Goal: Information Seeking & Learning: Learn about a topic

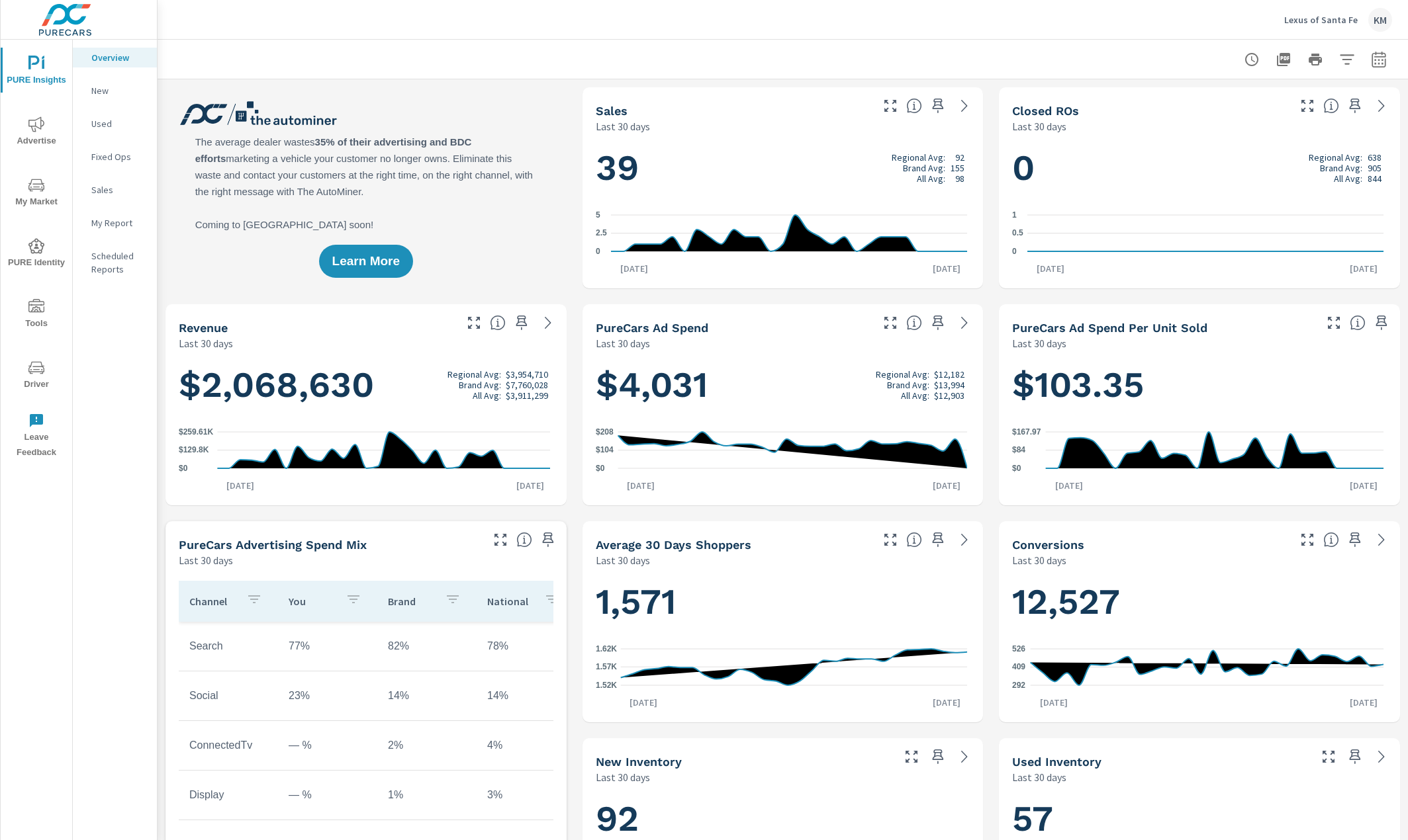
click at [107, 88] on p "New" at bounding box center [119, 91] width 55 height 13
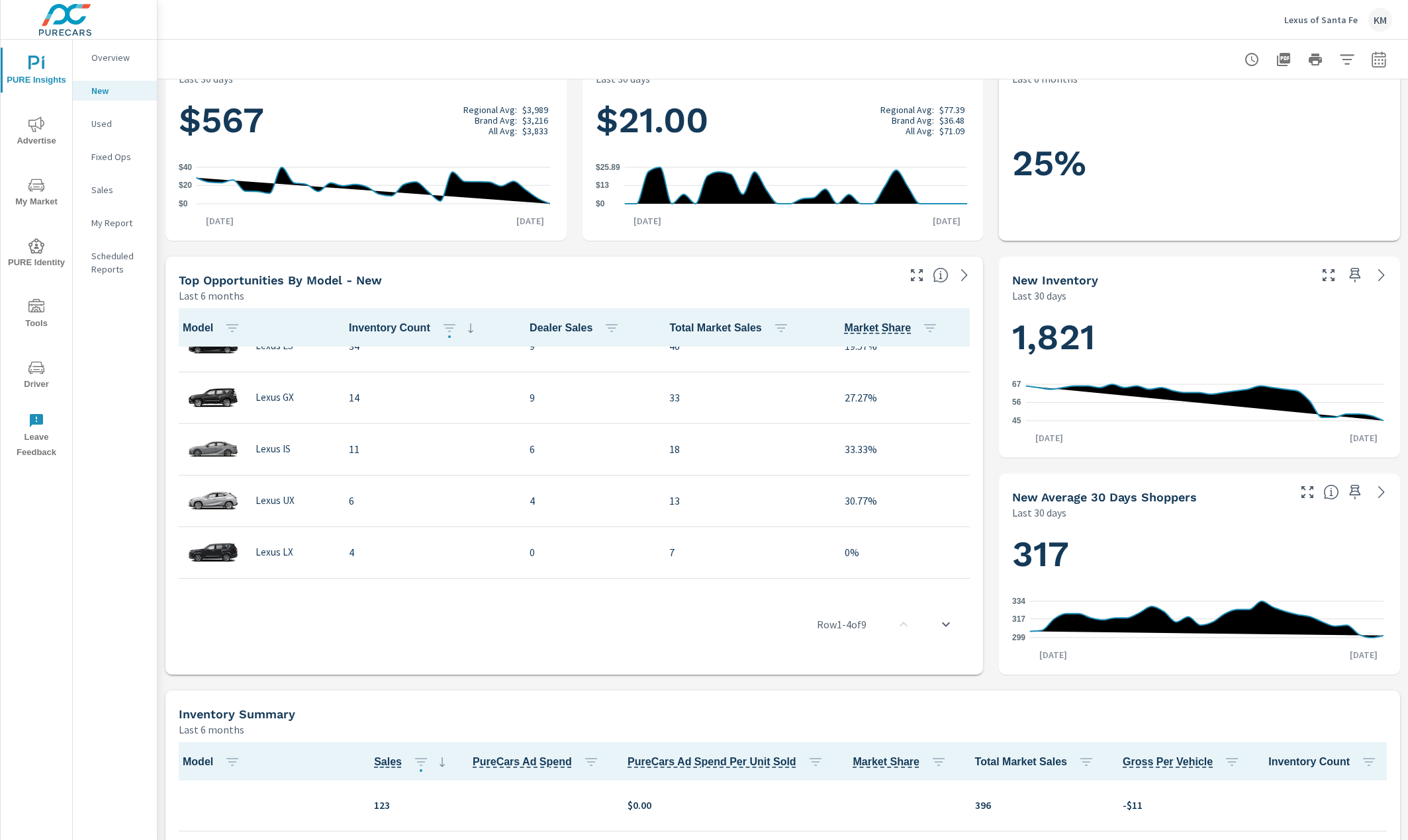
scroll to position [199, 0]
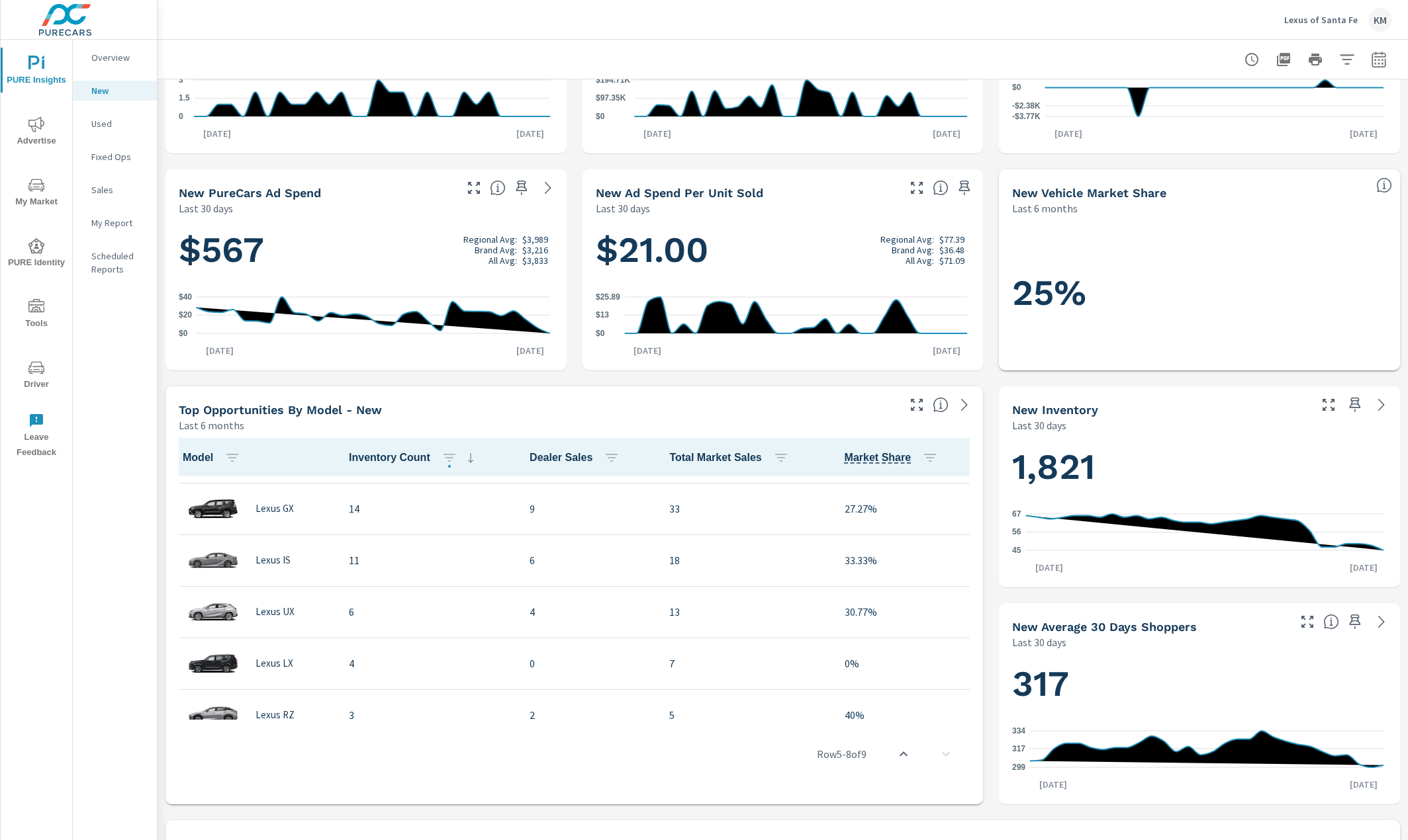
scroll to position [132, 0]
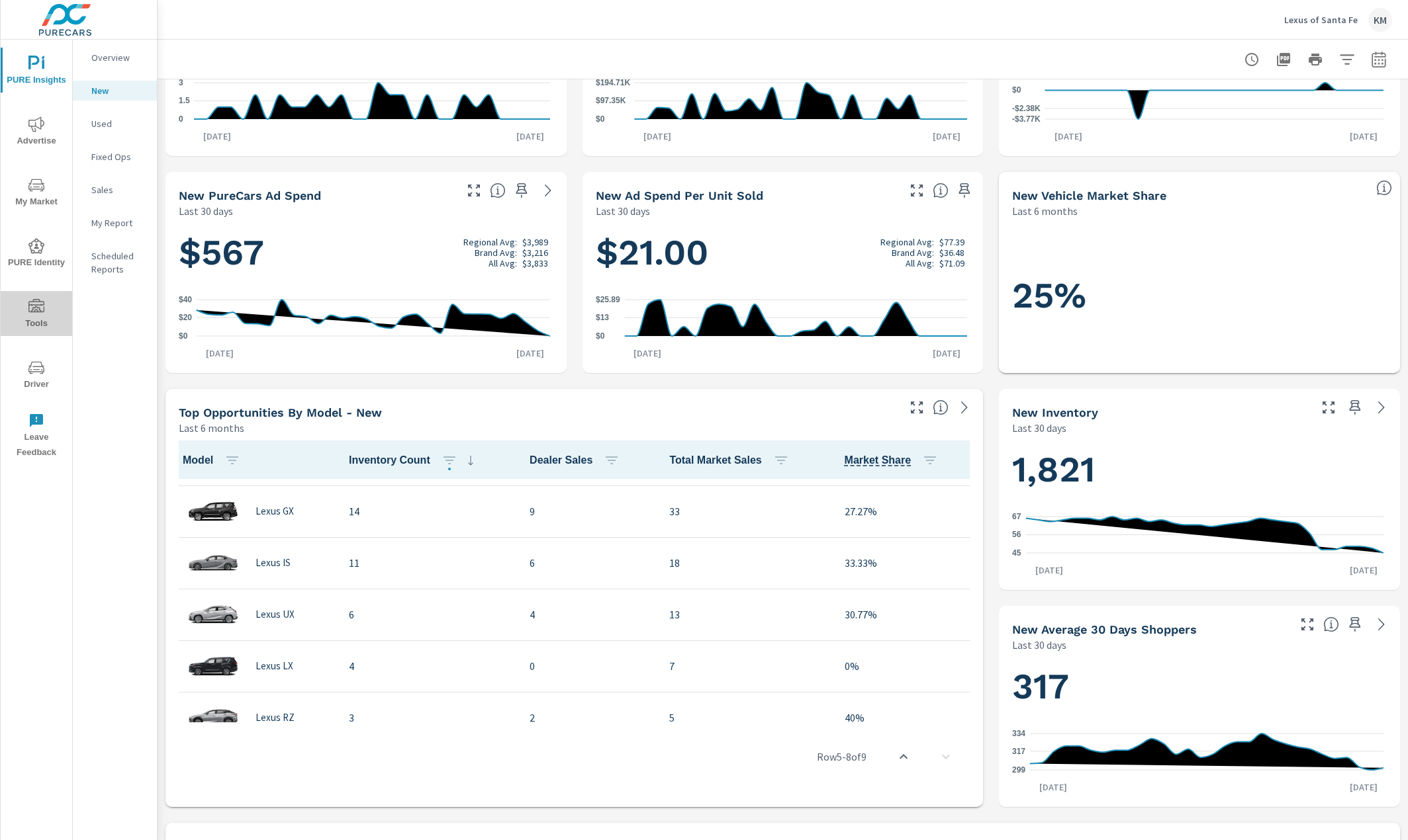
click at [38, 304] on icon "nav menu" at bounding box center [36, 305] width 16 height 13
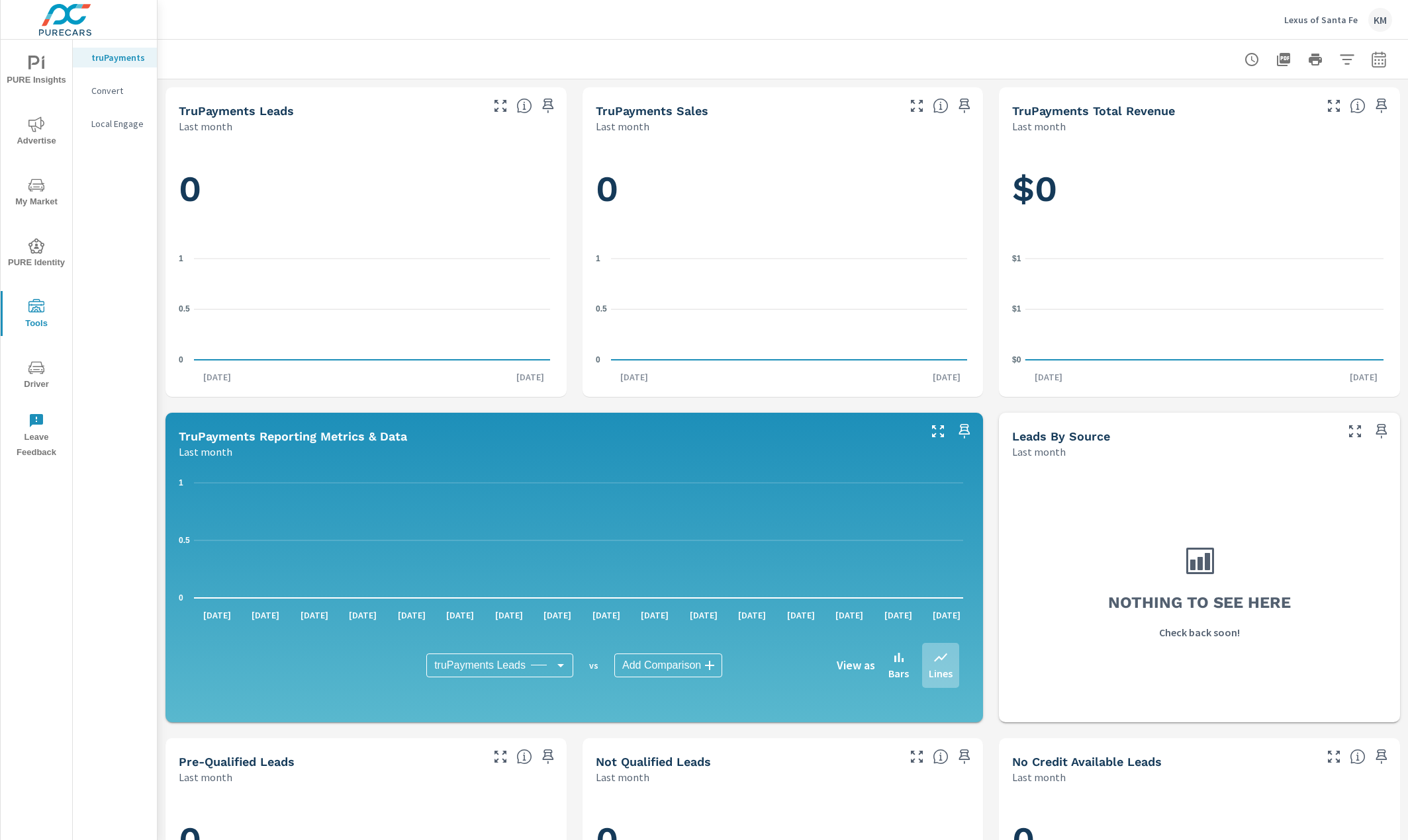
click at [41, 72] on span "PURE Insights" at bounding box center [36, 72] width 64 height 32
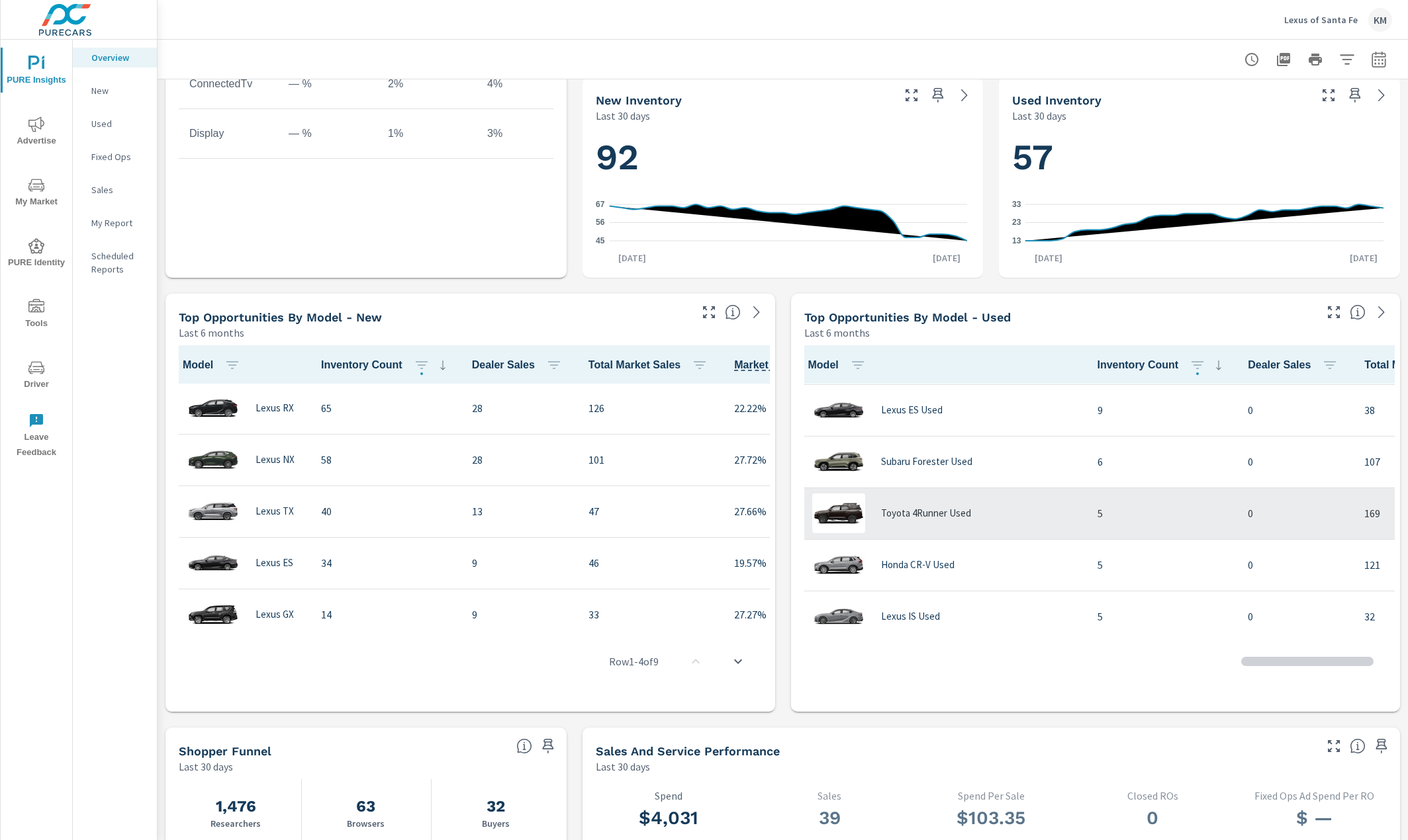
scroll to position [199, 0]
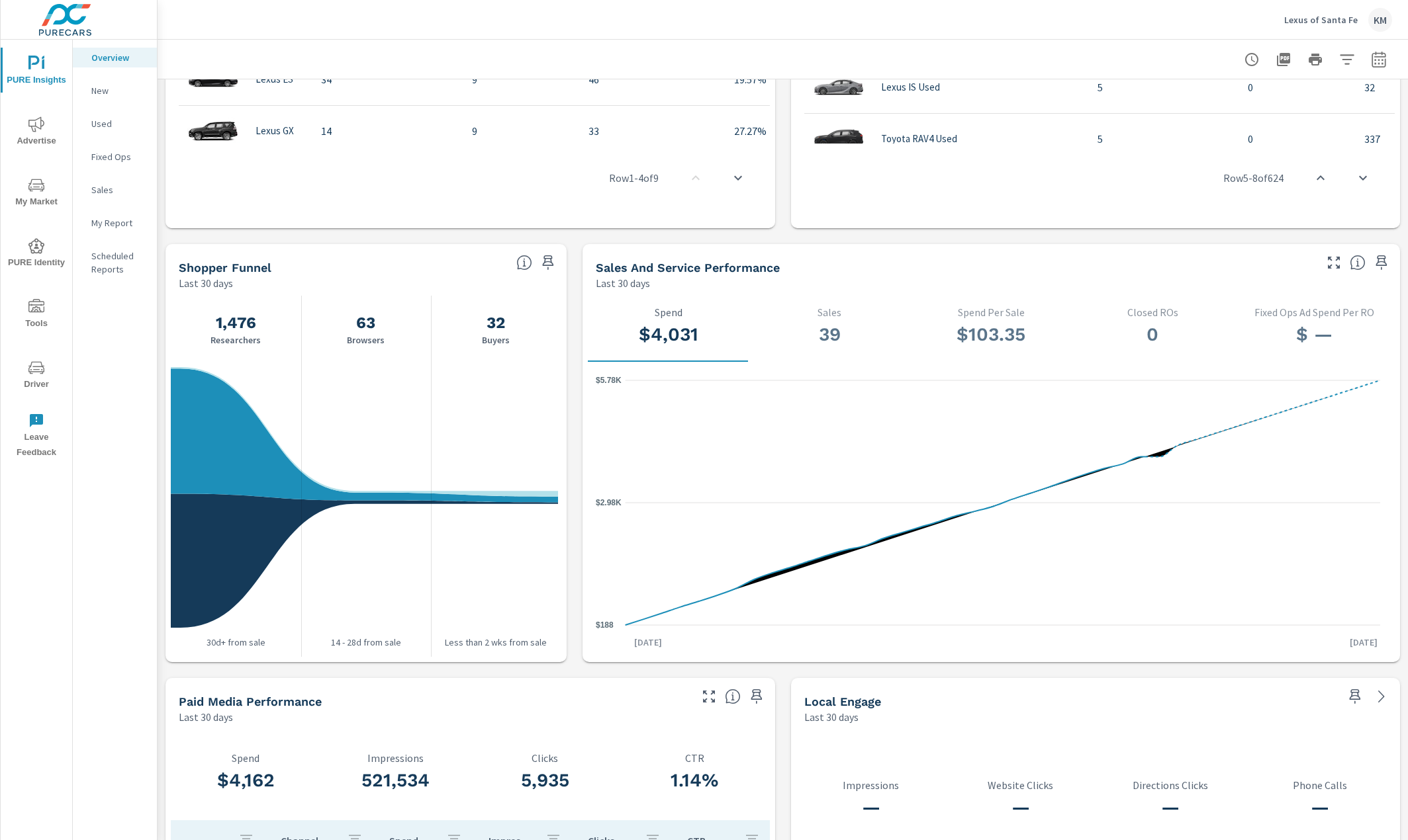
scroll to position [1144, 0]
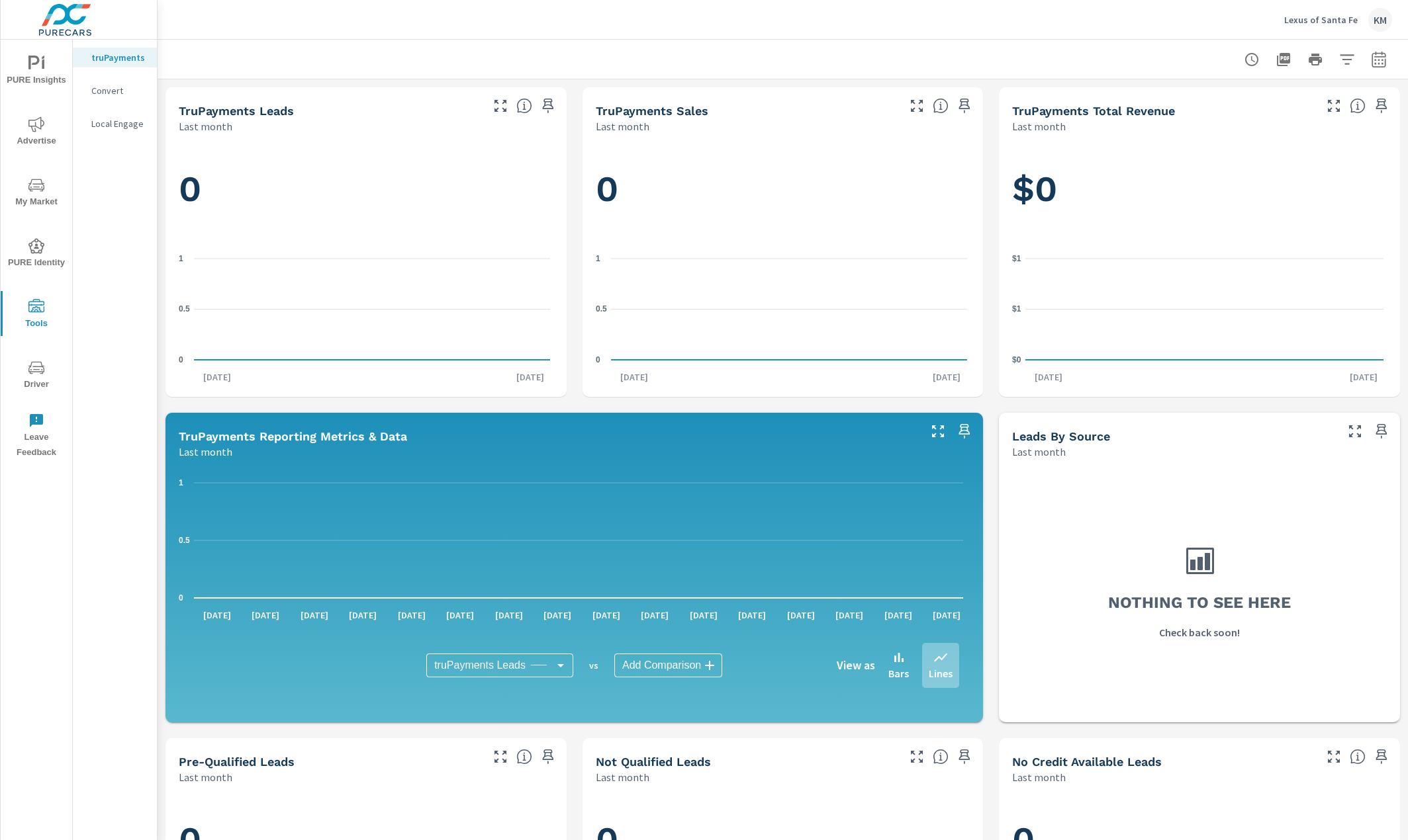
click at [51, 24] on img at bounding box center [65, 20] width 129 height 53
click at [1335, 19] on p "Lexus of Santa Fe" at bounding box center [1320, 20] width 73 height 12
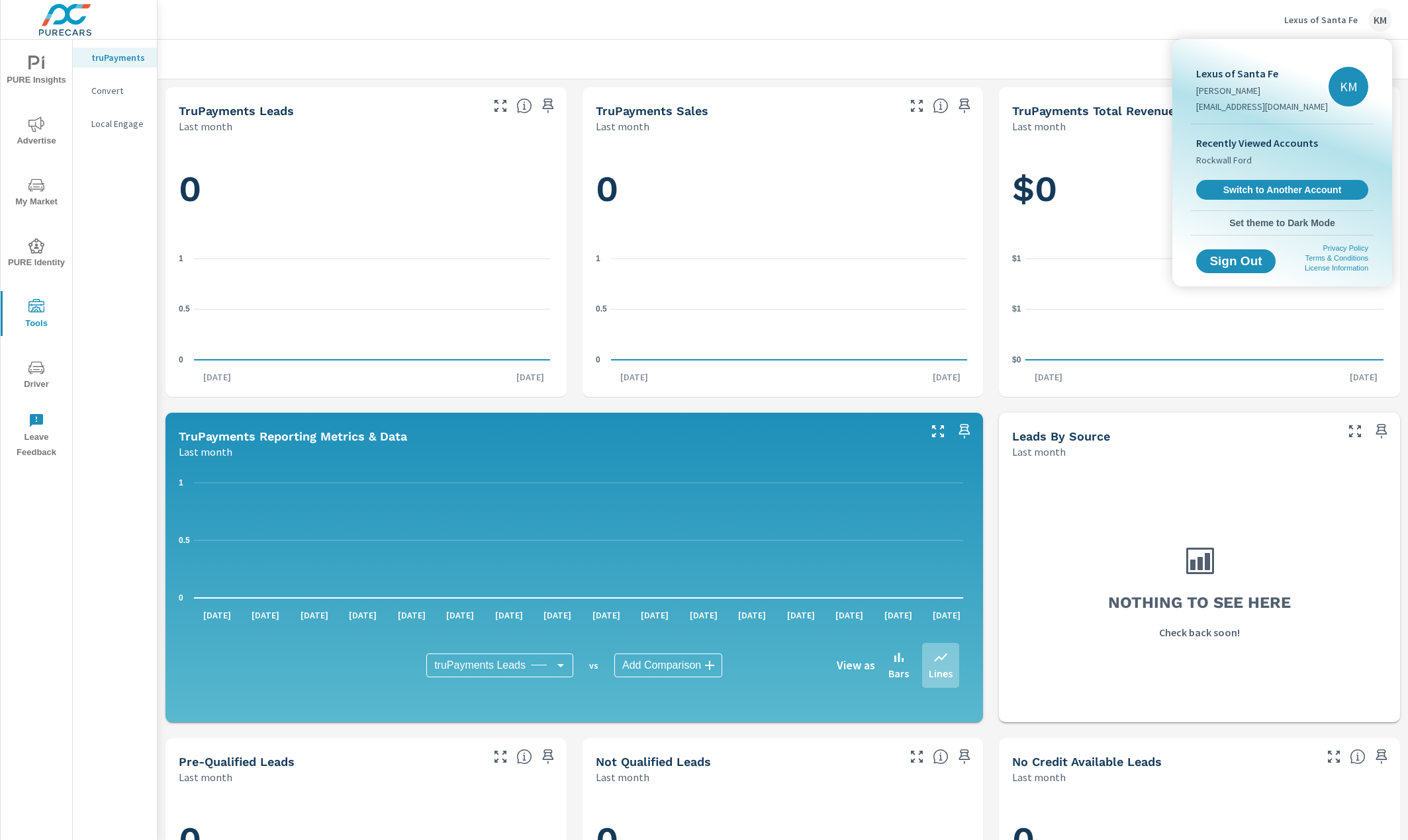
click at [23, 64] on div at bounding box center [704, 420] width 1408 height 840
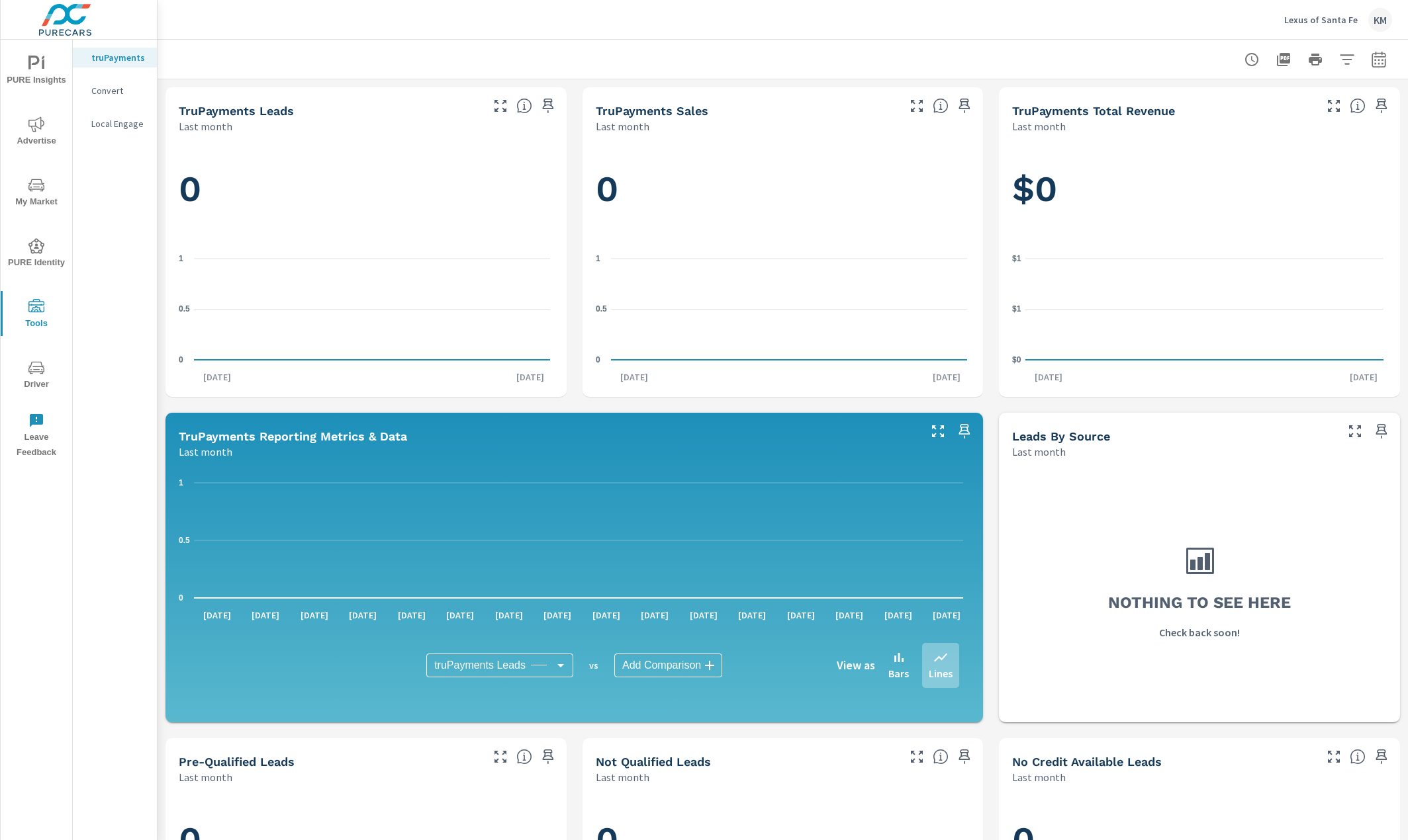
drag, startPoint x: 36, startPoint y: 76, endPoint x: 35, endPoint y: 66, distance: 10.0
click at [72, 23] on img at bounding box center [65, 20] width 129 height 53
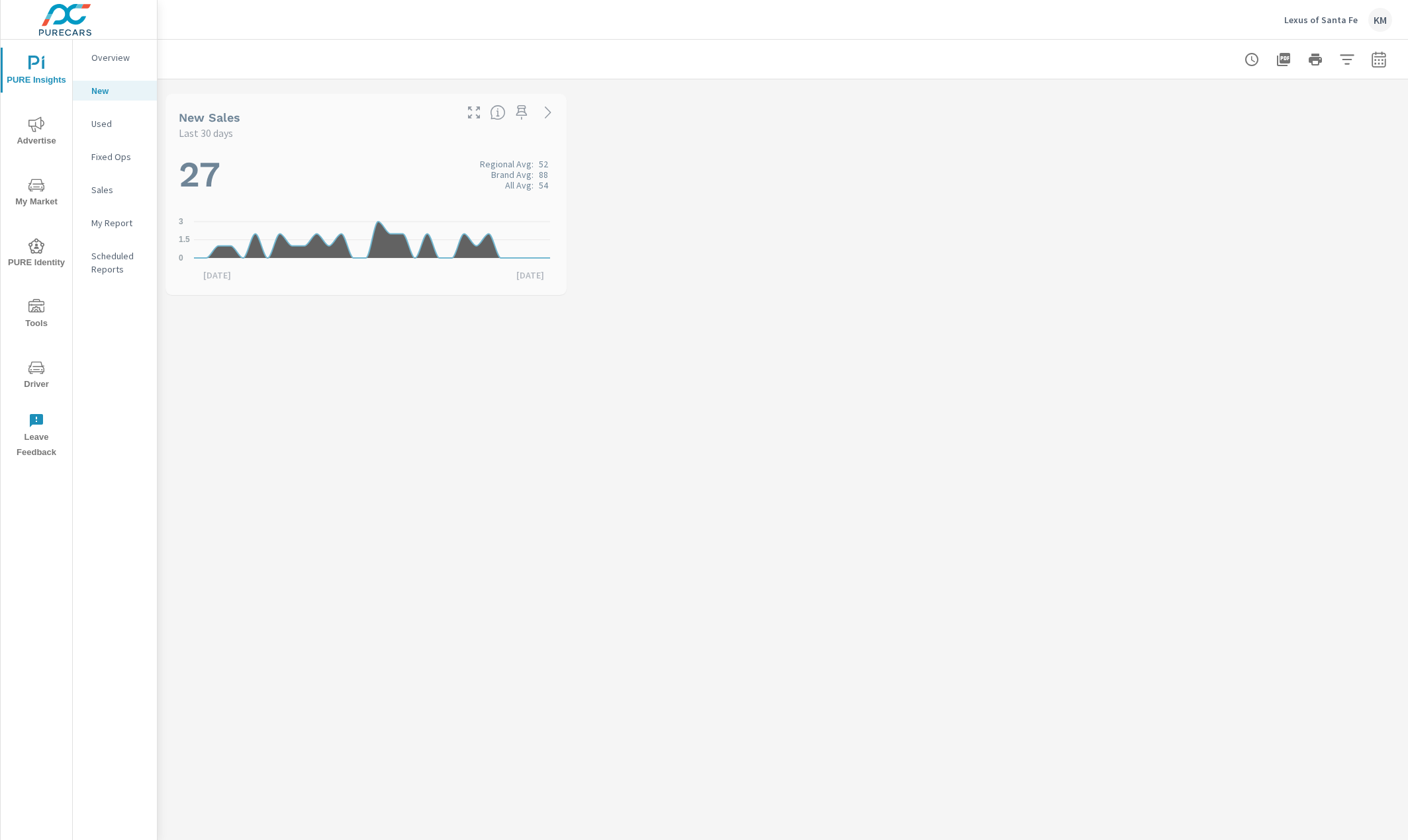
scroll to position [1, 0]
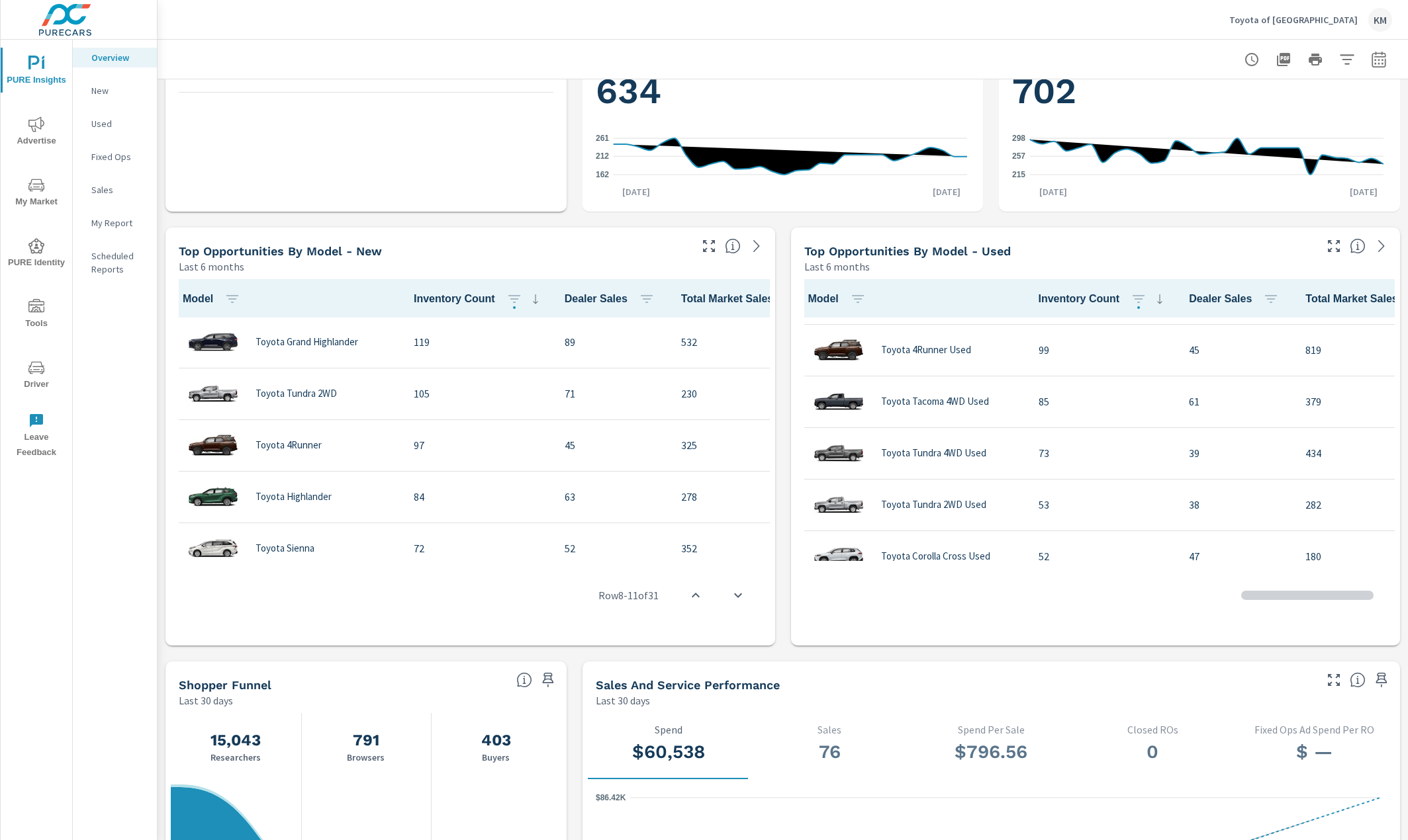
scroll to position [266, 0]
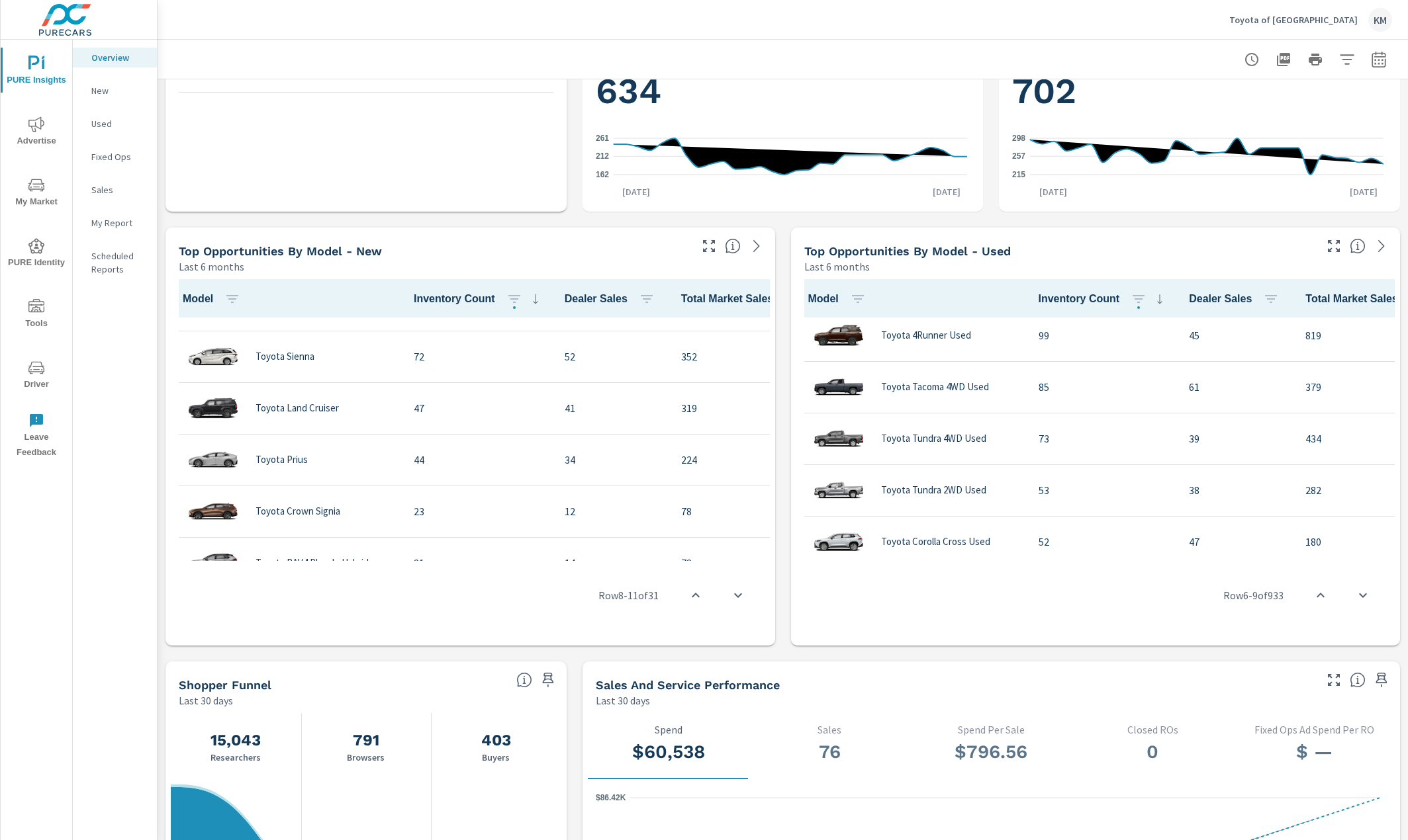
scroll to position [560, 0]
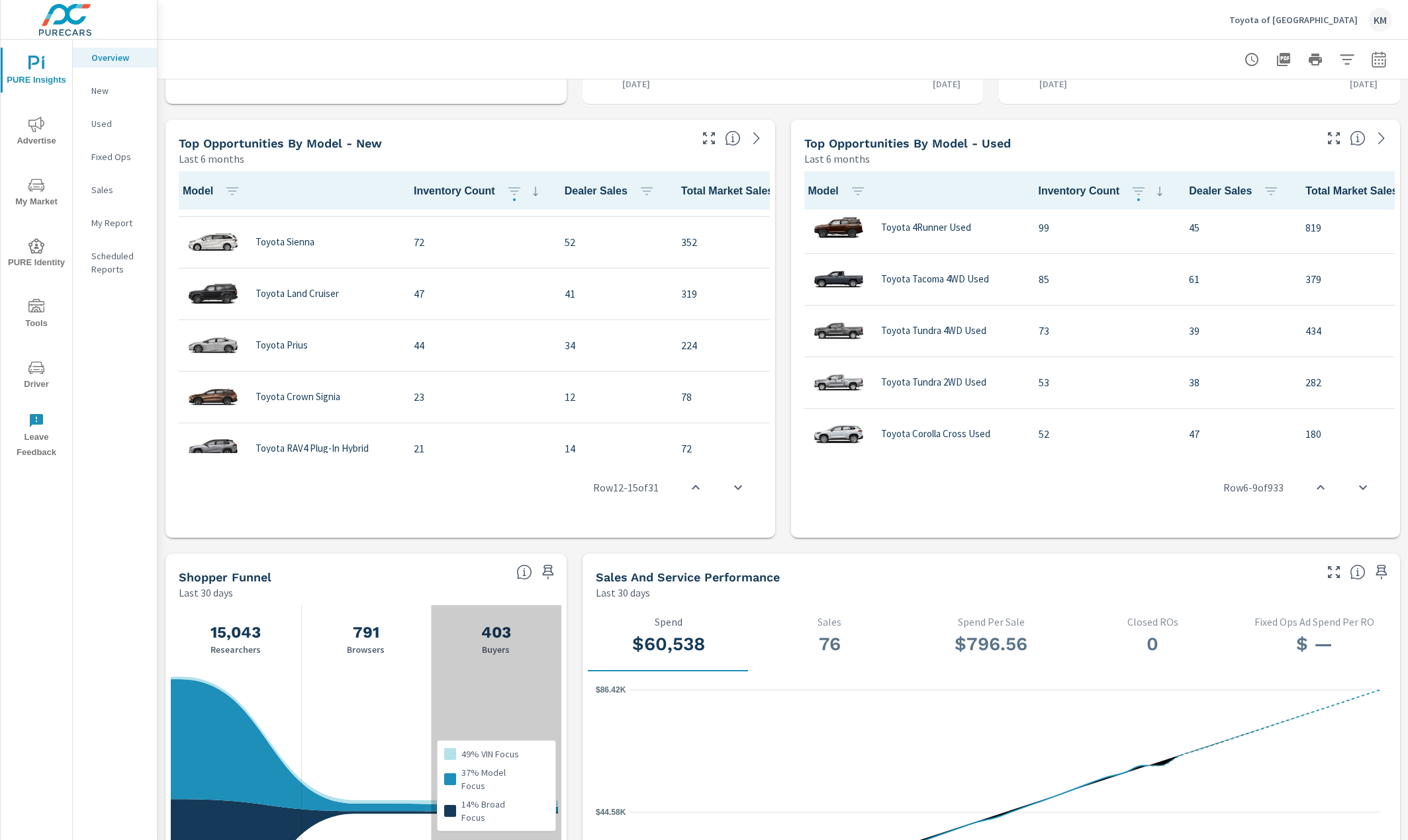
scroll to position [926, 0]
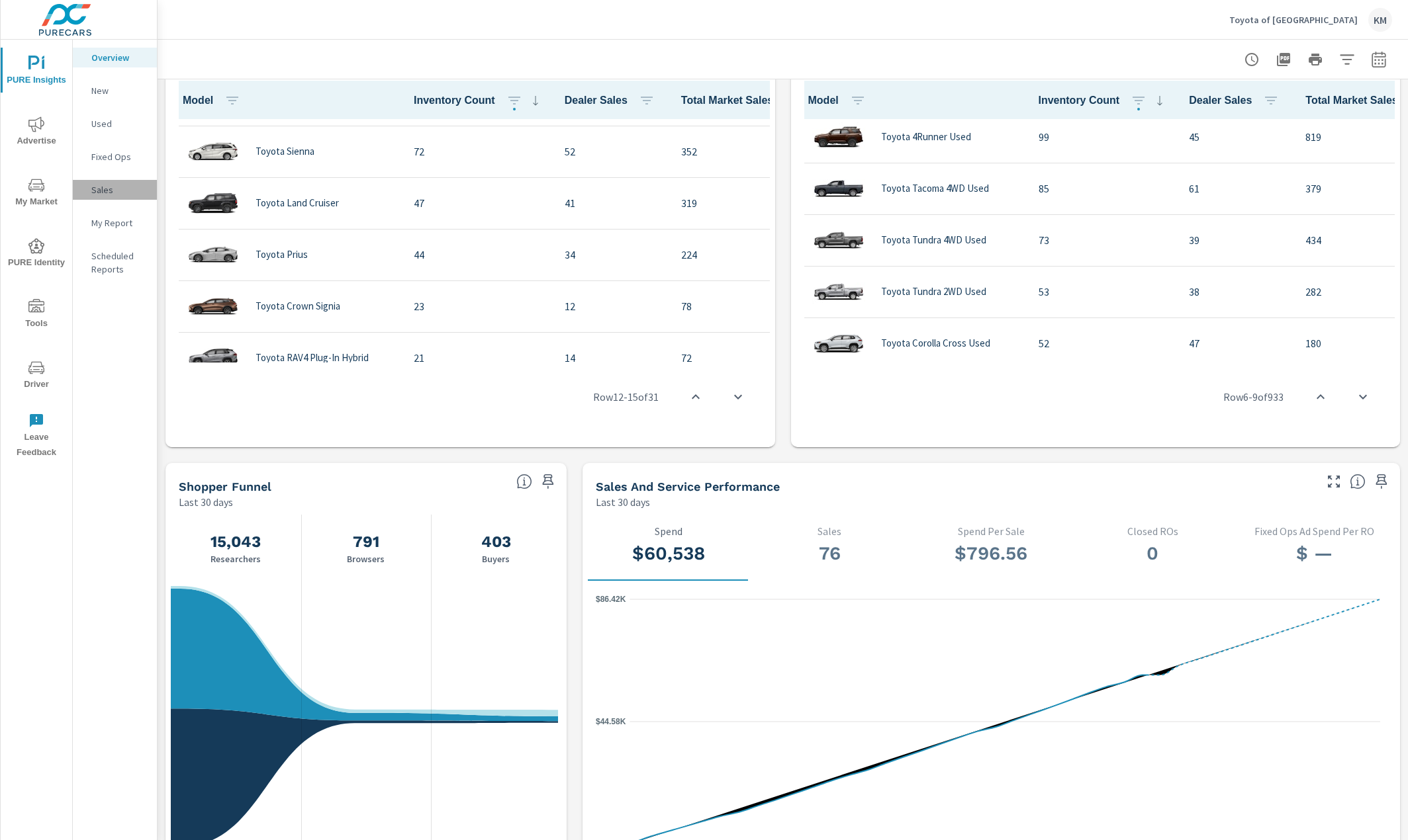
click at [103, 191] on p "Sales" at bounding box center [119, 190] width 55 height 13
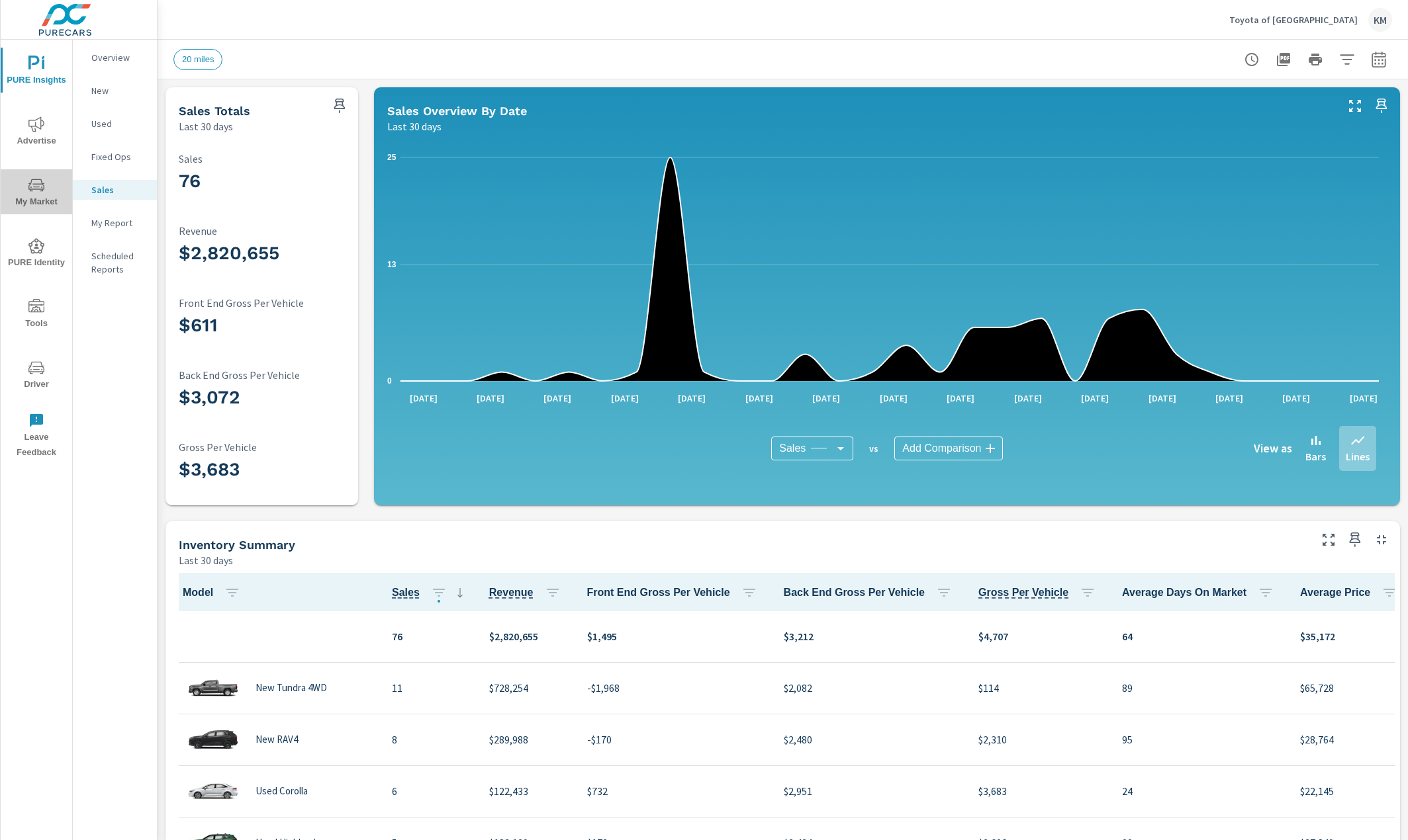
click at [38, 191] on icon "nav menu" at bounding box center [36, 185] width 16 height 16
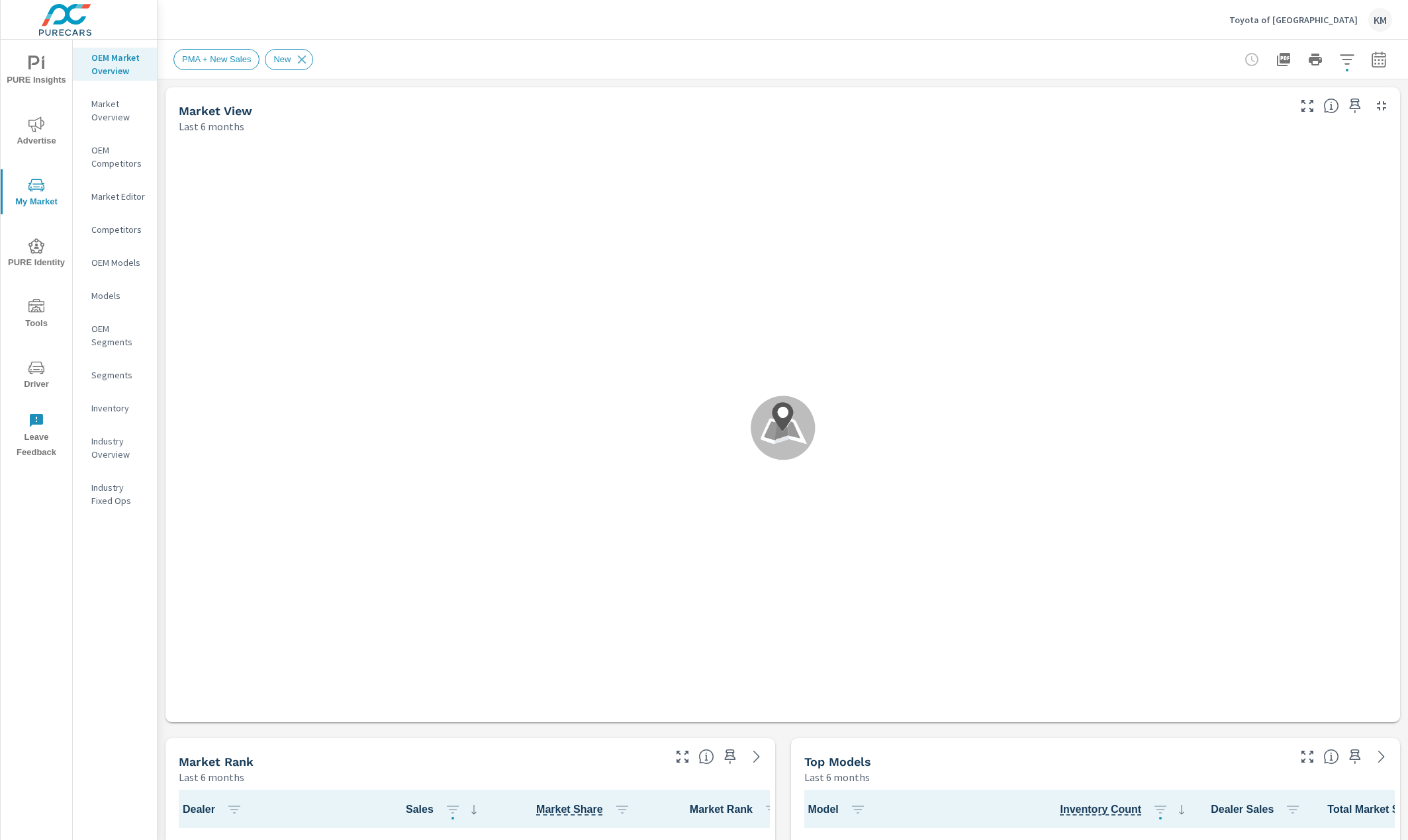
scroll to position [878, 0]
click at [126, 223] on p "Competitors" at bounding box center [119, 229] width 55 height 13
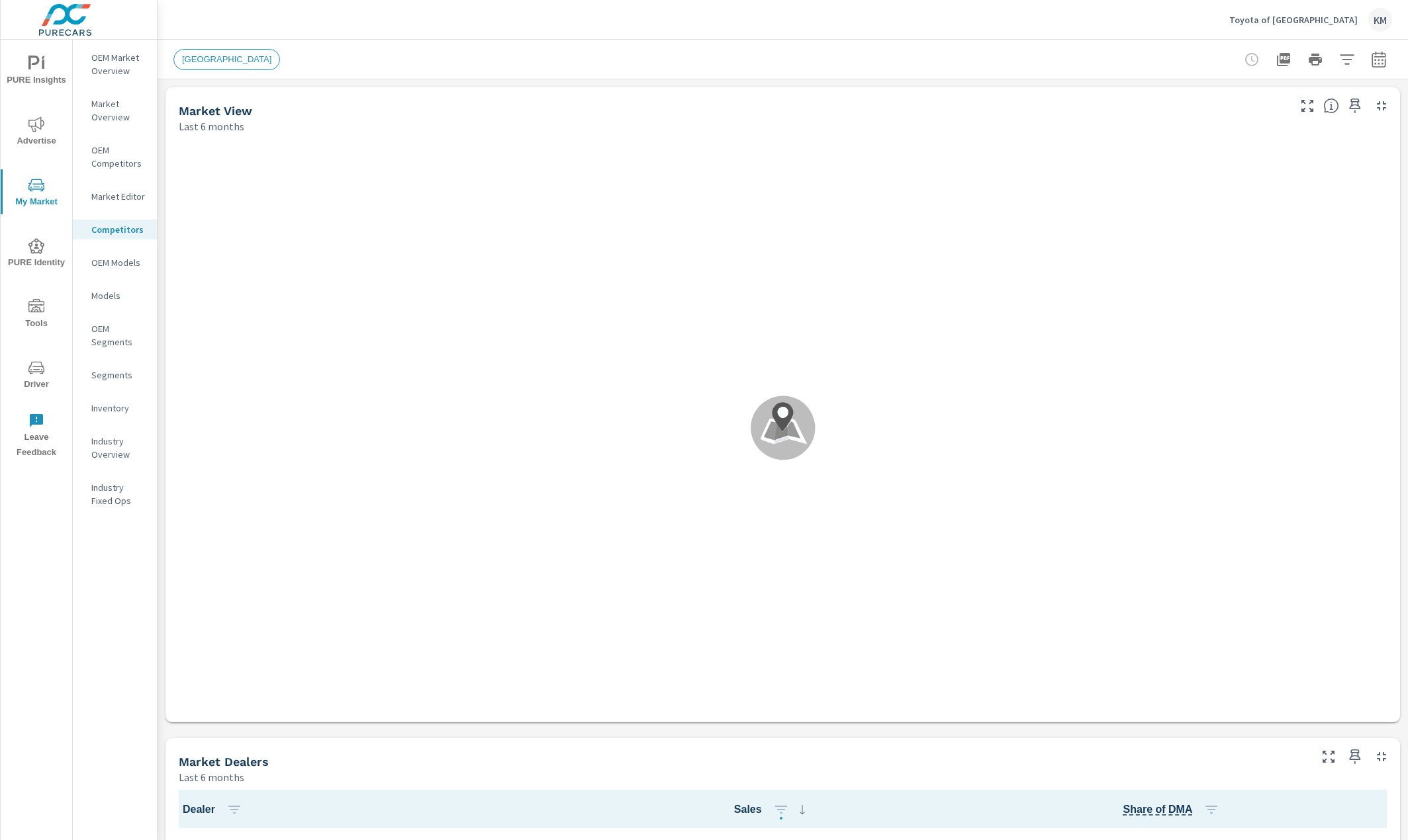
scroll to position [1, 0]
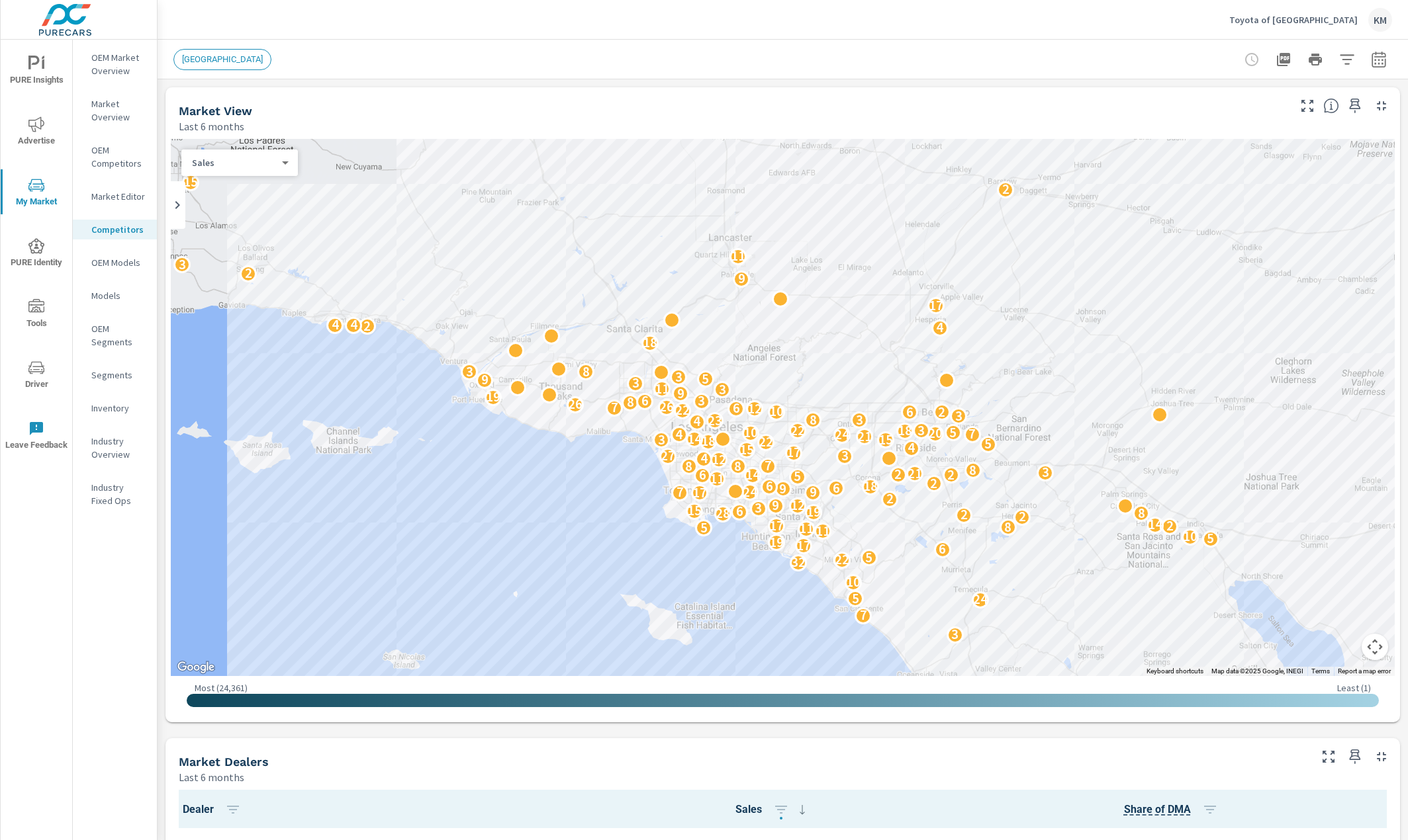
click at [106, 293] on p "Models" at bounding box center [119, 295] width 55 height 13
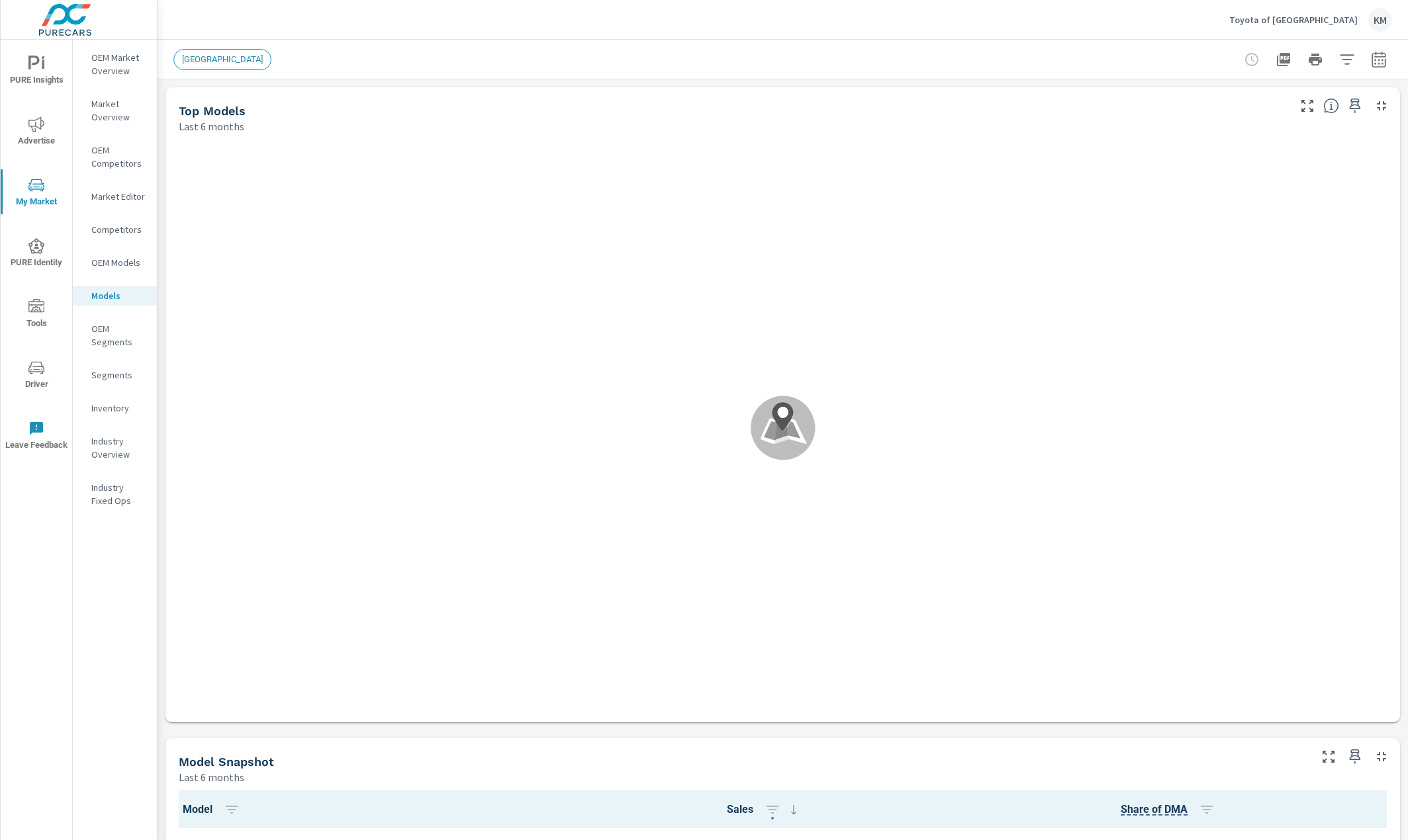
scroll to position [1, 0]
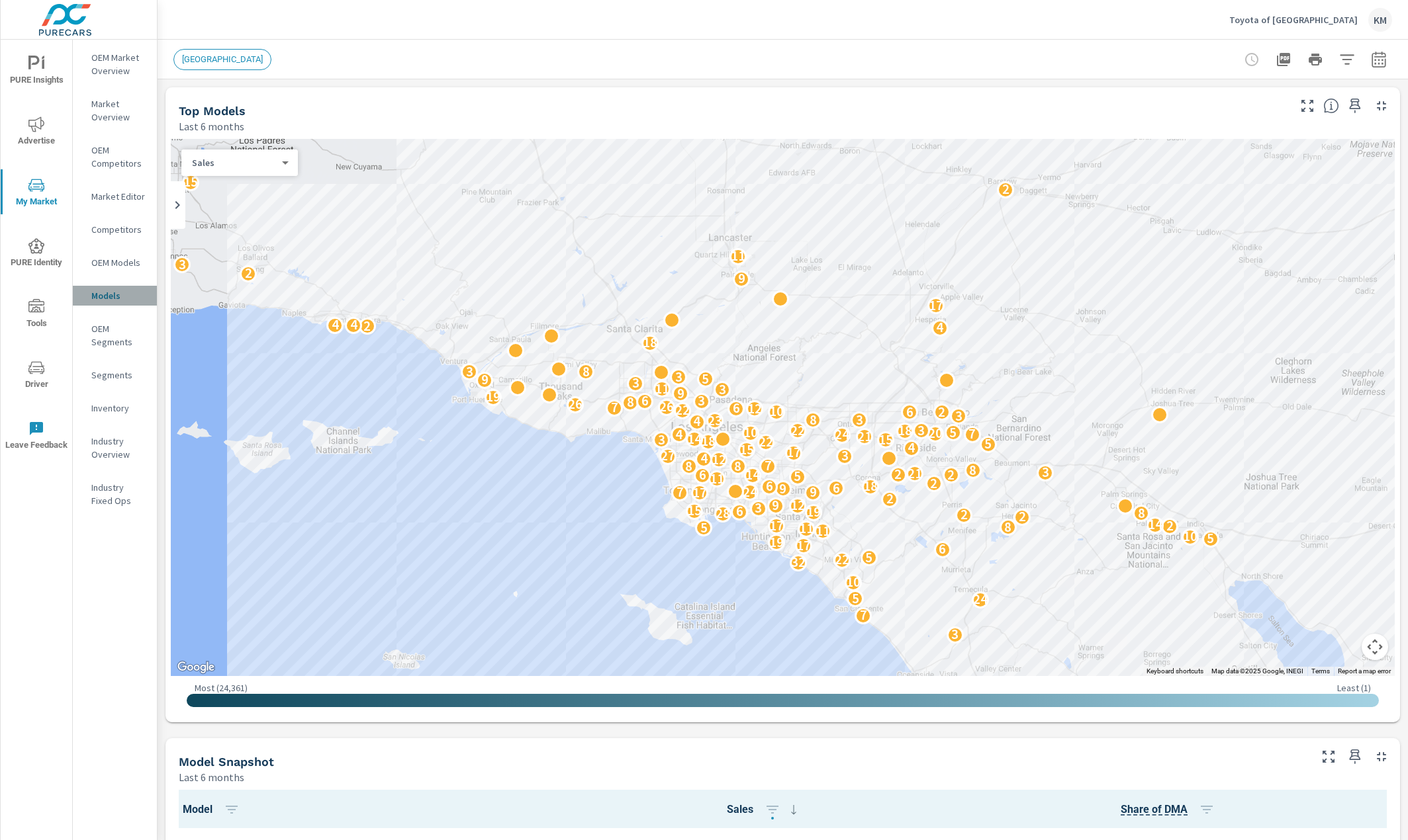
click at [110, 292] on p "Models" at bounding box center [119, 295] width 55 height 13
